Goal: Task Accomplishment & Management: Use online tool/utility

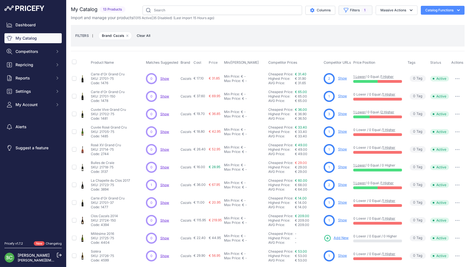
click at [344, 10] on icon "button" at bounding box center [346, 10] width 6 height 6
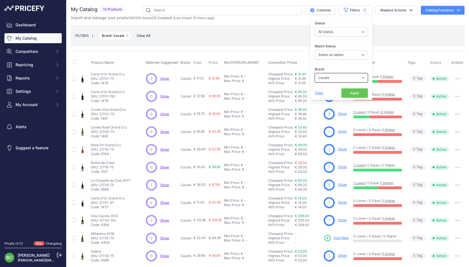
select select "[PERSON_NAME]"
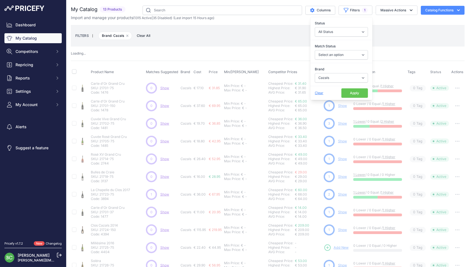
click at [351, 93] on button "Apply" at bounding box center [354, 92] width 27 height 9
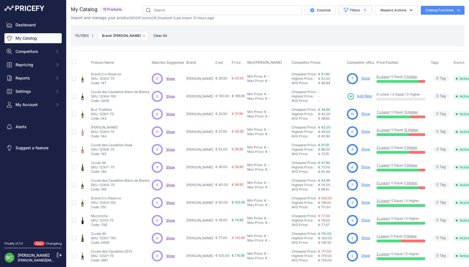
click at [350, 12] on button "Filters 1" at bounding box center [356, 10] width 34 height 9
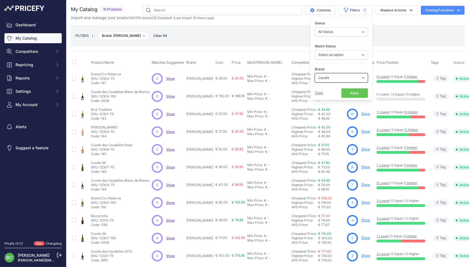
select select "Larmandier-[PERSON_NAME]"
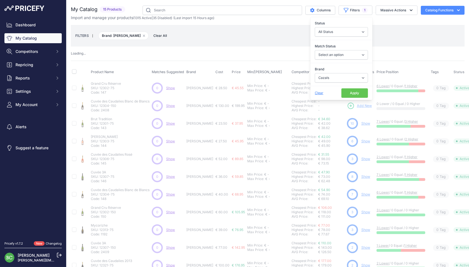
click at [350, 93] on button "Apply" at bounding box center [354, 92] width 27 height 9
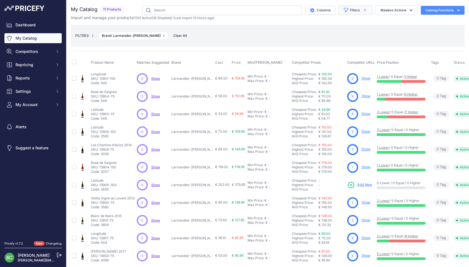
click at [350, 11] on button "Filters 1" at bounding box center [356, 10] width 34 height 9
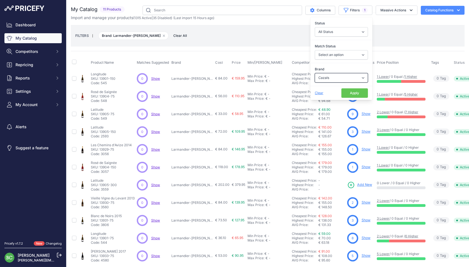
select select "[PERSON_NAME]"
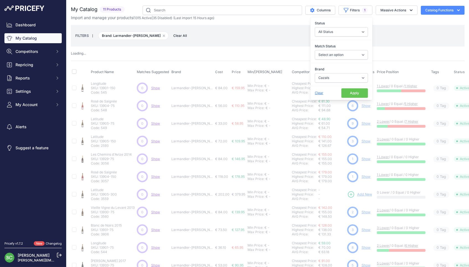
click at [350, 93] on button "Apply" at bounding box center [354, 92] width 27 height 9
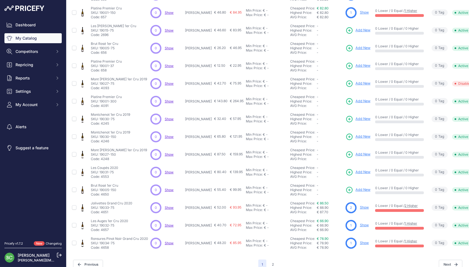
scroll to position [83, 0]
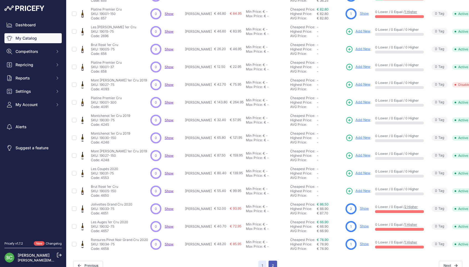
click at [273, 261] on button "2" at bounding box center [273, 266] width 9 height 10
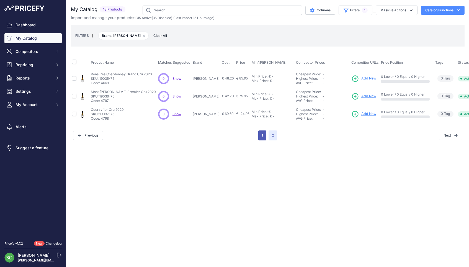
click at [263, 132] on button "1" at bounding box center [262, 135] width 8 height 10
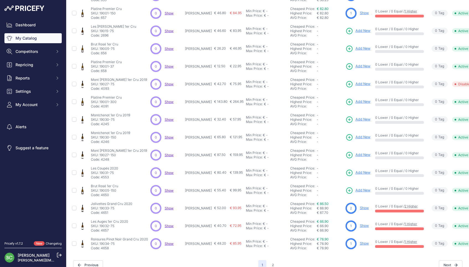
scroll to position [83, 0]
click at [273, 261] on button "2" at bounding box center [273, 266] width 9 height 10
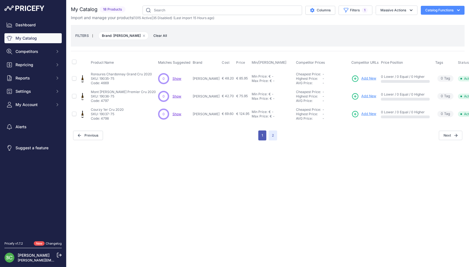
click at [264, 133] on button "1" at bounding box center [262, 135] width 8 height 10
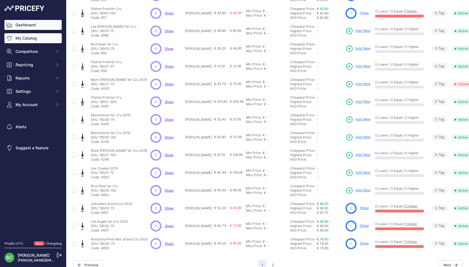
scroll to position [83, 0]
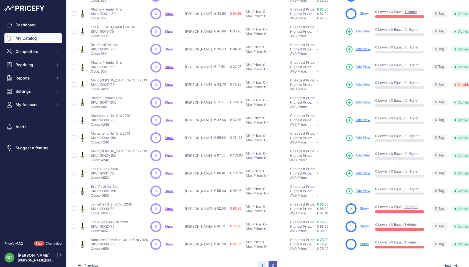
click at [272, 261] on button "2" at bounding box center [273, 266] width 9 height 10
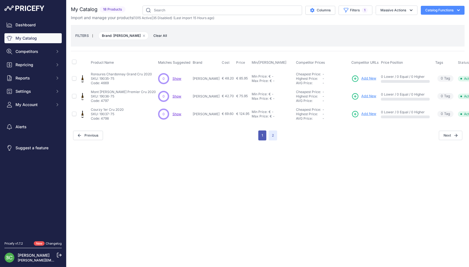
click at [261, 131] on button "1" at bounding box center [262, 135] width 8 height 10
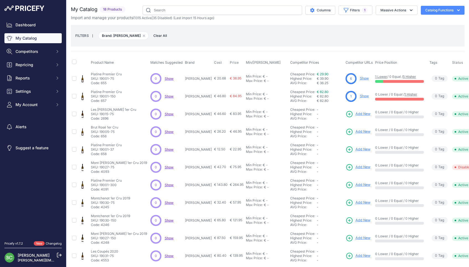
drag, startPoint x: 347, startPoint y: 11, endPoint x: 345, endPoint y: 22, distance: 10.5
click at [347, 11] on icon "button" at bounding box center [346, 10] width 6 height 6
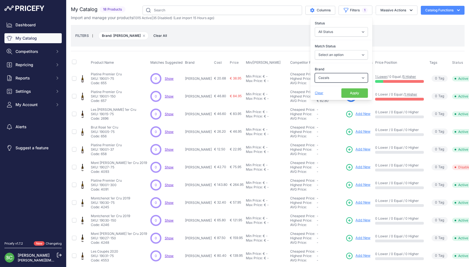
select select "[PERSON_NAME]"
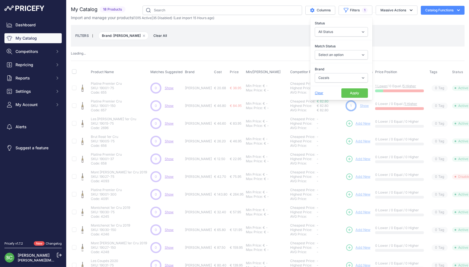
click at [355, 91] on button "Apply" at bounding box center [354, 92] width 27 height 9
click at [287, 56] on div "Loading ..." at bounding box center [268, 53] width 394 height 5
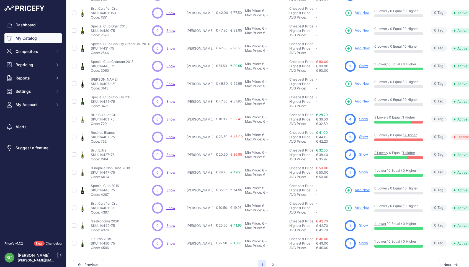
scroll to position [83, 0]
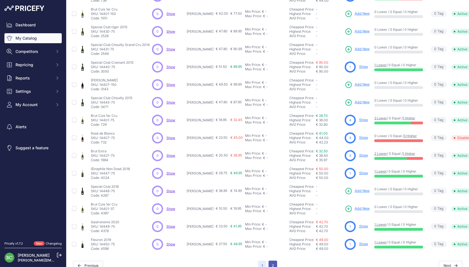
click at [274, 261] on button "2" at bounding box center [273, 266] width 9 height 10
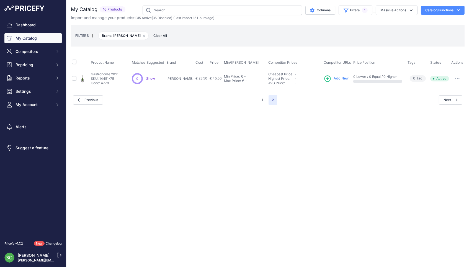
drag, startPoint x: 265, startPoint y: 99, endPoint x: 248, endPoint y: 96, distance: 17.0
click at [264, 99] on button "1" at bounding box center [262, 100] width 8 height 10
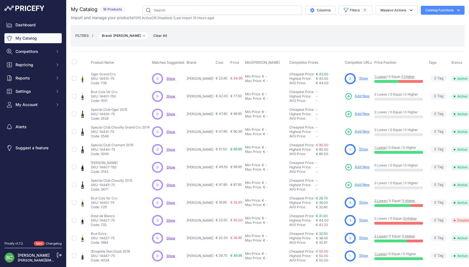
click at [351, 10] on button "Filters 1" at bounding box center [356, 10] width 34 height 9
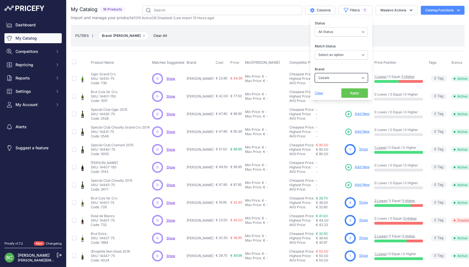
select select "[PERSON_NAME]"
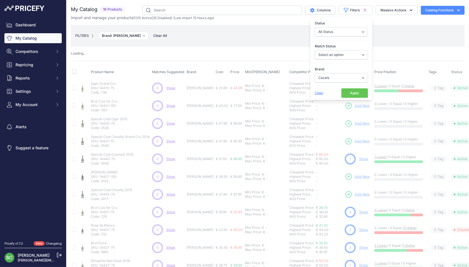
click at [361, 94] on button "Apply" at bounding box center [354, 92] width 27 height 9
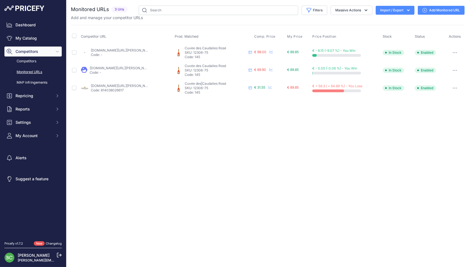
drag, startPoint x: 457, startPoint y: 85, endPoint x: 439, endPoint y: 94, distance: 19.7
click at [457, 85] on button "button" at bounding box center [454, 88] width 11 height 8
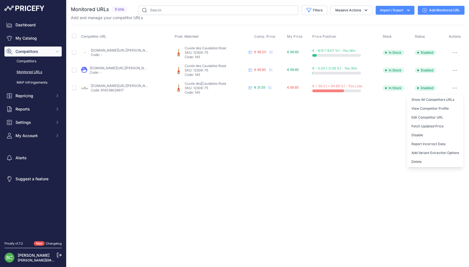
click at [414, 157] on button "Delete" at bounding box center [435, 161] width 56 height 9
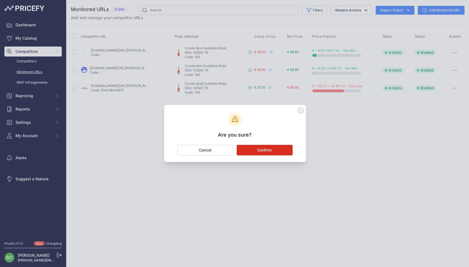
click at [268, 150] on button "Confirm" at bounding box center [265, 150] width 56 height 11
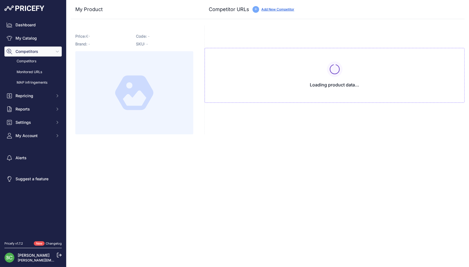
type input "www.champagnesetvins.com/produit/pierre-gimonnet-rose-de-blancs-bouteille/"
type input "www.enviedechamp.com/fr/champagne-pierre-gimonnet/437-brut-1er-cru-rose-de-blan…"
type input "www.lavinia.com/fr-fr/champagne-pierre-gimonnet-and-fils-rosy-de-blancos-rosy-b…"
type input "www.premiumgrandscrus.com/fr/champagne/675-pierre-gimonnet-fils-cuvee-rose-de-b…"
type input "www.vivino.com/FR/fr/champagne-pierre-gimonnet-and-fils-rose-de-blancs-brut-cha…"
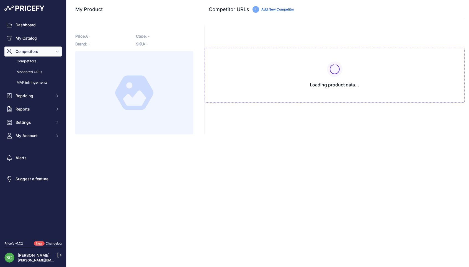
type input "www.wineandco.com/champagne-pierre-gimonnet-et-fils-champagne-premier-cru-rose-…"
